Goal: Information Seeking & Learning: Find specific page/section

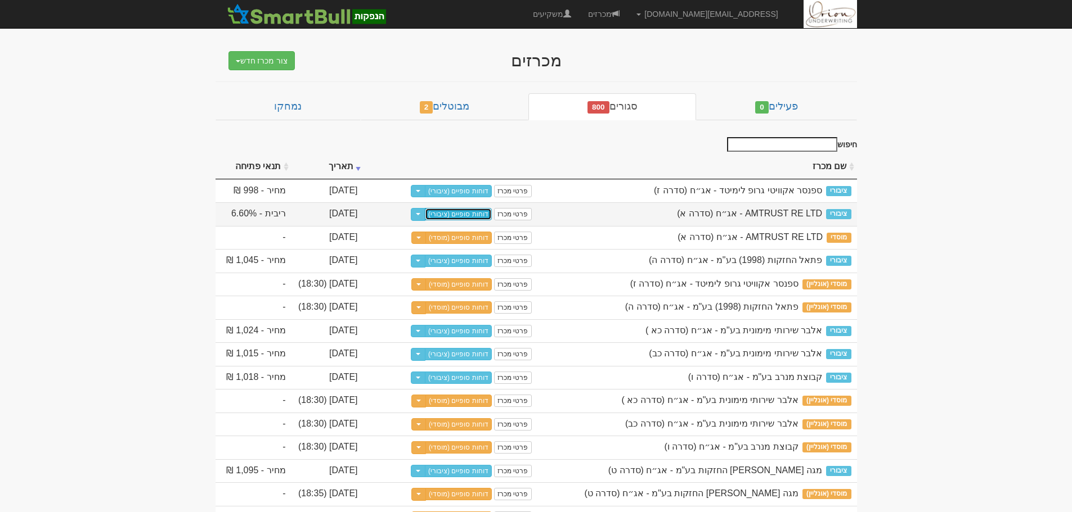
click at [486, 217] on link "דוחות סופיים (ציבורי)" at bounding box center [458, 214] width 67 height 12
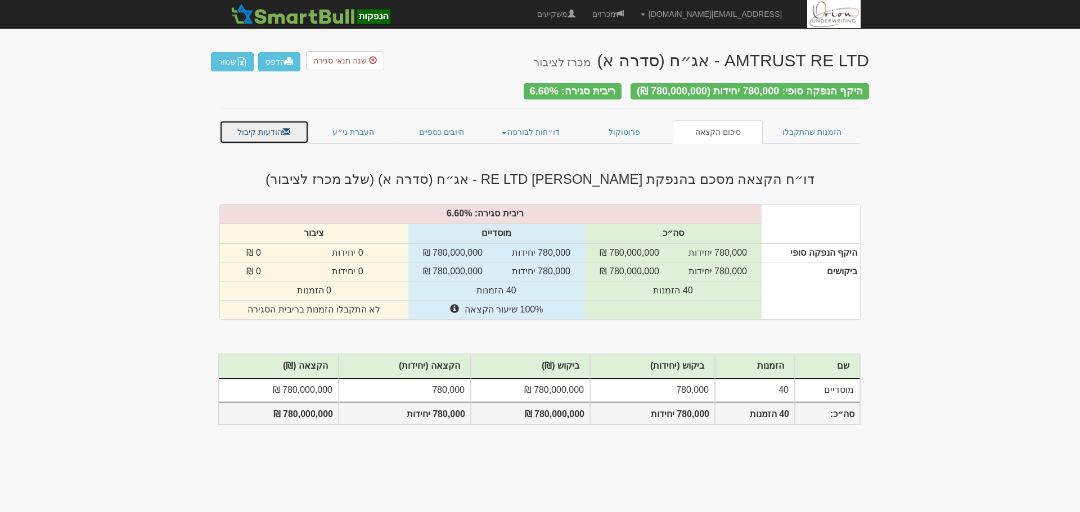
click at [287, 128] on span at bounding box center [286, 132] width 8 height 8
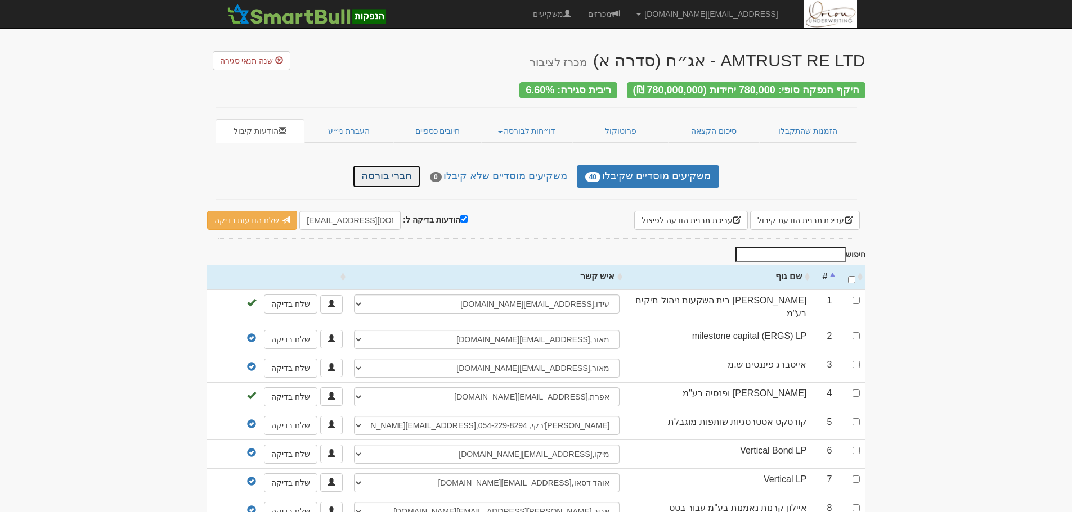
click at [401, 174] on link "חברי בורסה" at bounding box center [387, 176] width 68 height 23
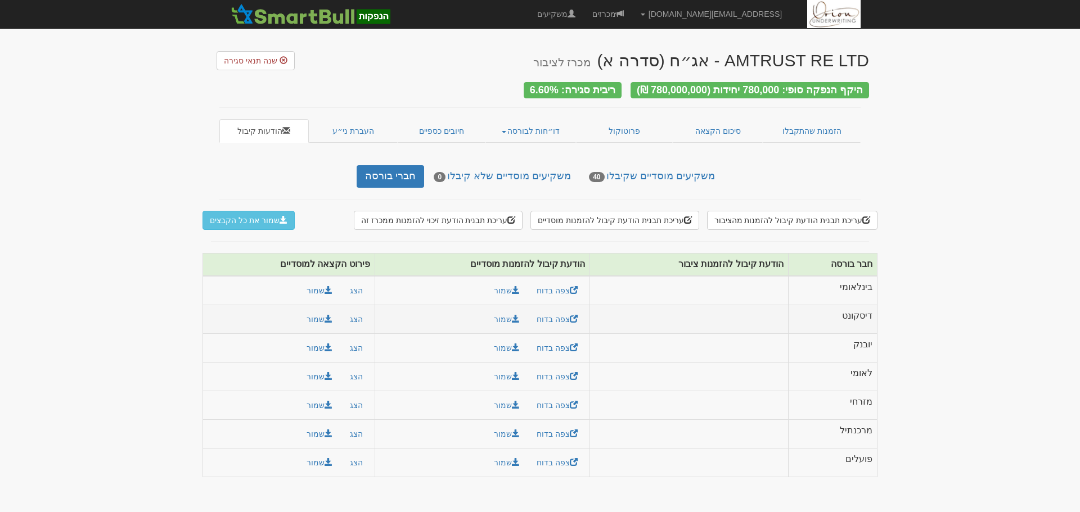
click at [865, 312] on td "דיסקונט" at bounding box center [833, 319] width 89 height 29
click at [856, 421] on td "מרכנתיל" at bounding box center [833, 434] width 89 height 29
click at [857, 407] on td "מזרחי" at bounding box center [833, 406] width 89 height 29
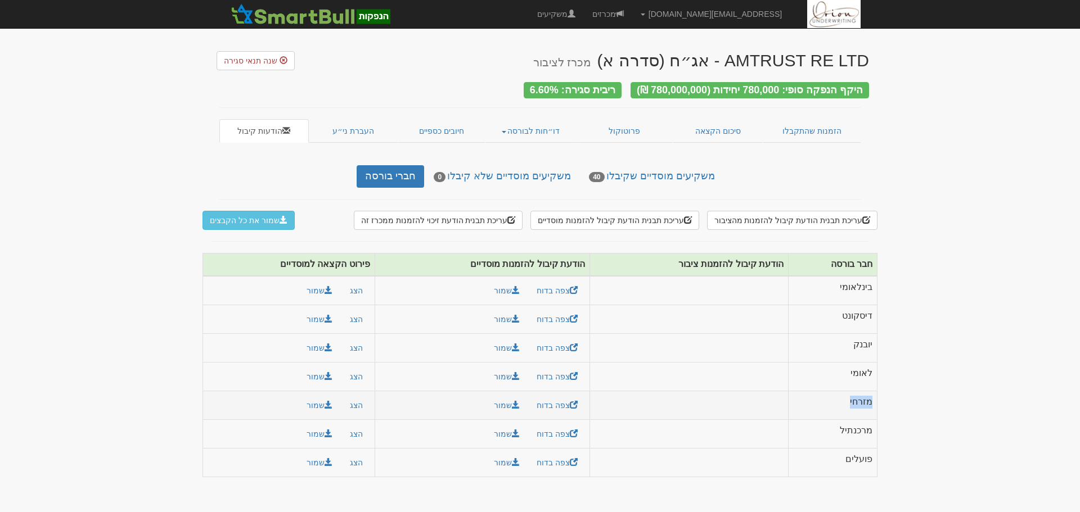
click at [857, 407] on td "מזרחי" at bounding box center [833, 406] width 89 height 29
